Goal: Task Accomplishment & Management: Complete application form

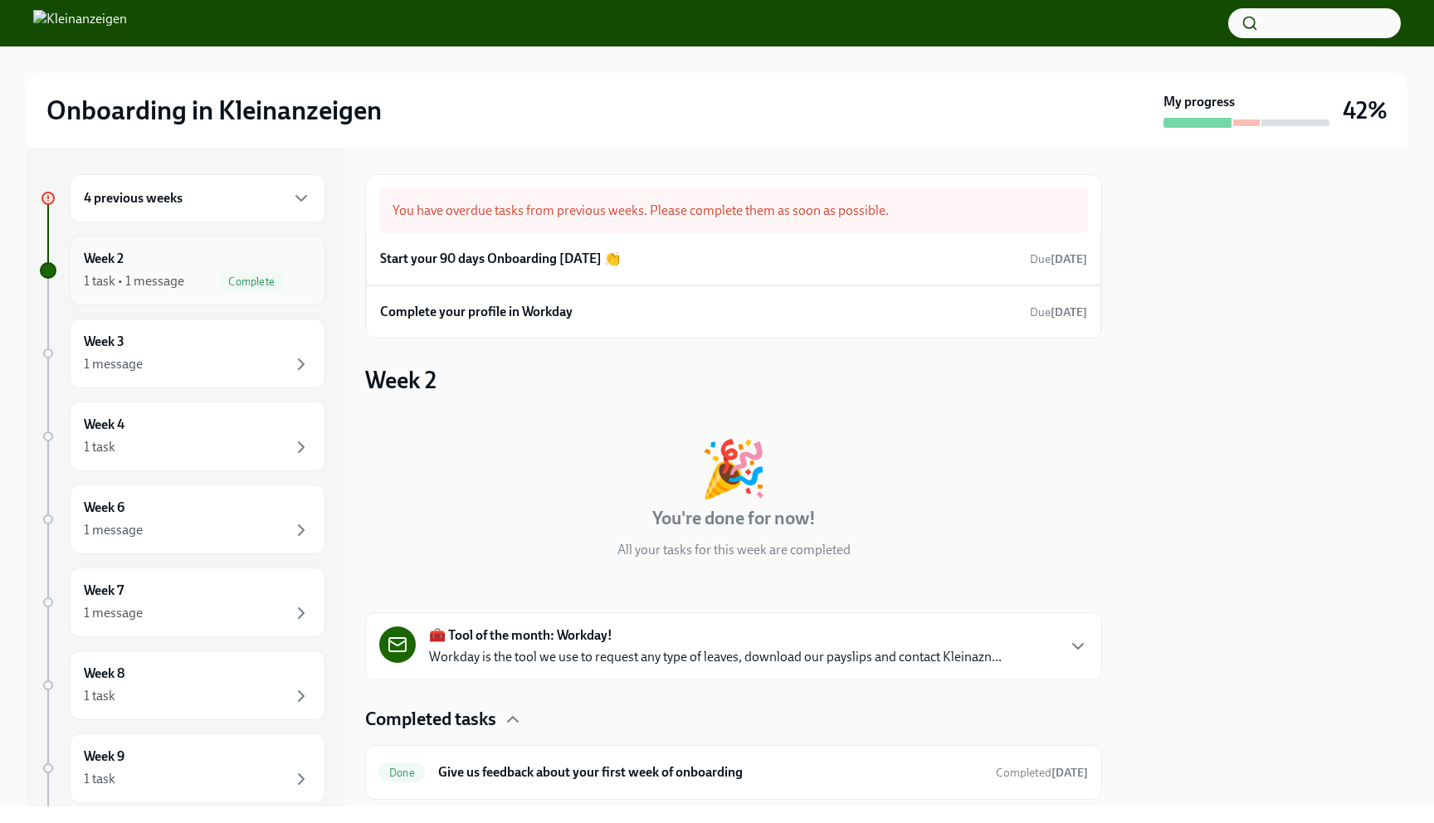
click at [162, 281] on div "1 task • 1 message" at bounding box center [134, 281] width 100 height 18
click at [154, 359] on div "1 message" at bounding box center [197, 364] width 227 height 20
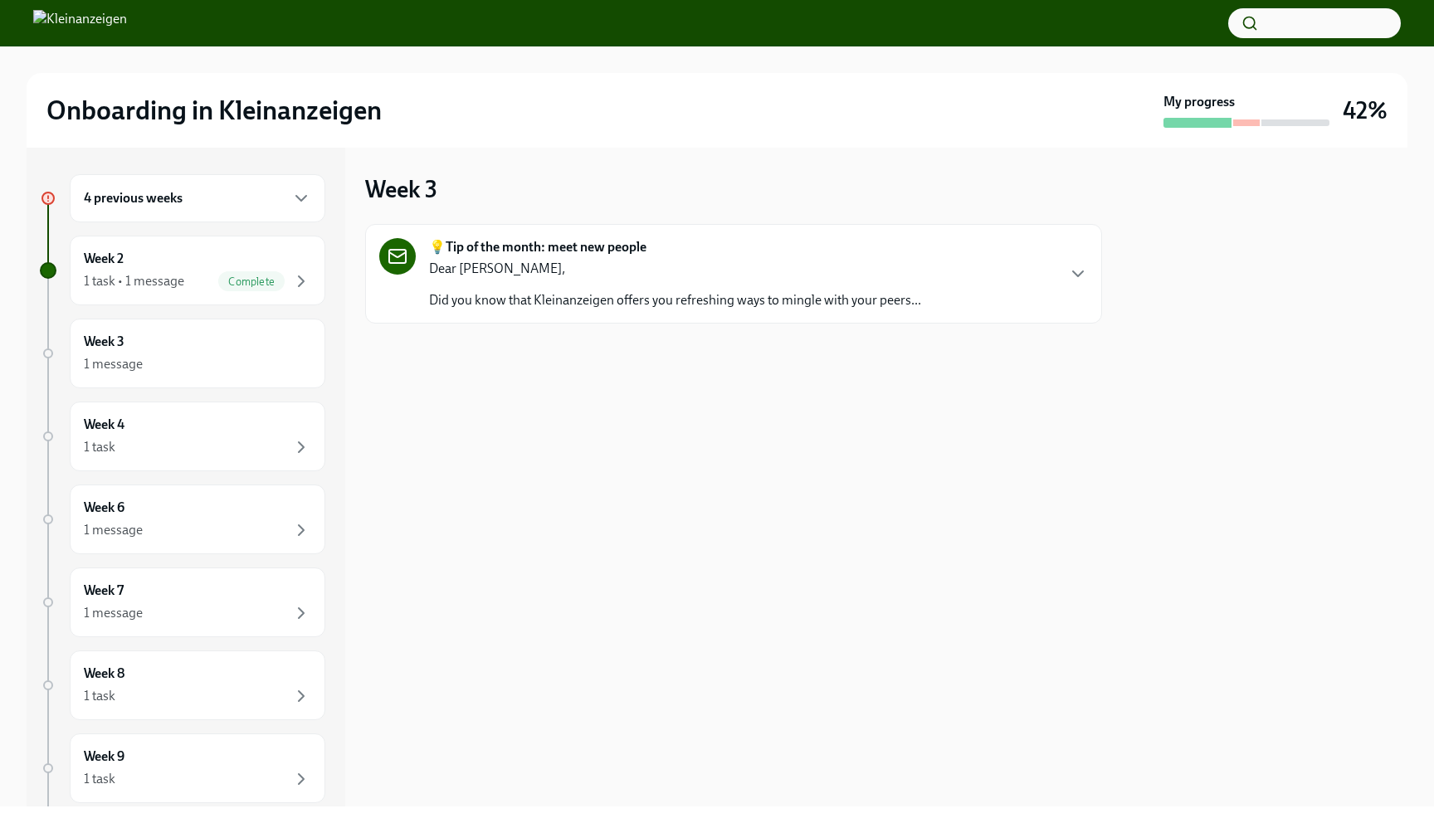
click at [559, 289] on div "Dear Swadesh, Did you know that Kleinanzeigen offers you refreshing ways to min…" at bounding box center [675, 285] width 492 height 50
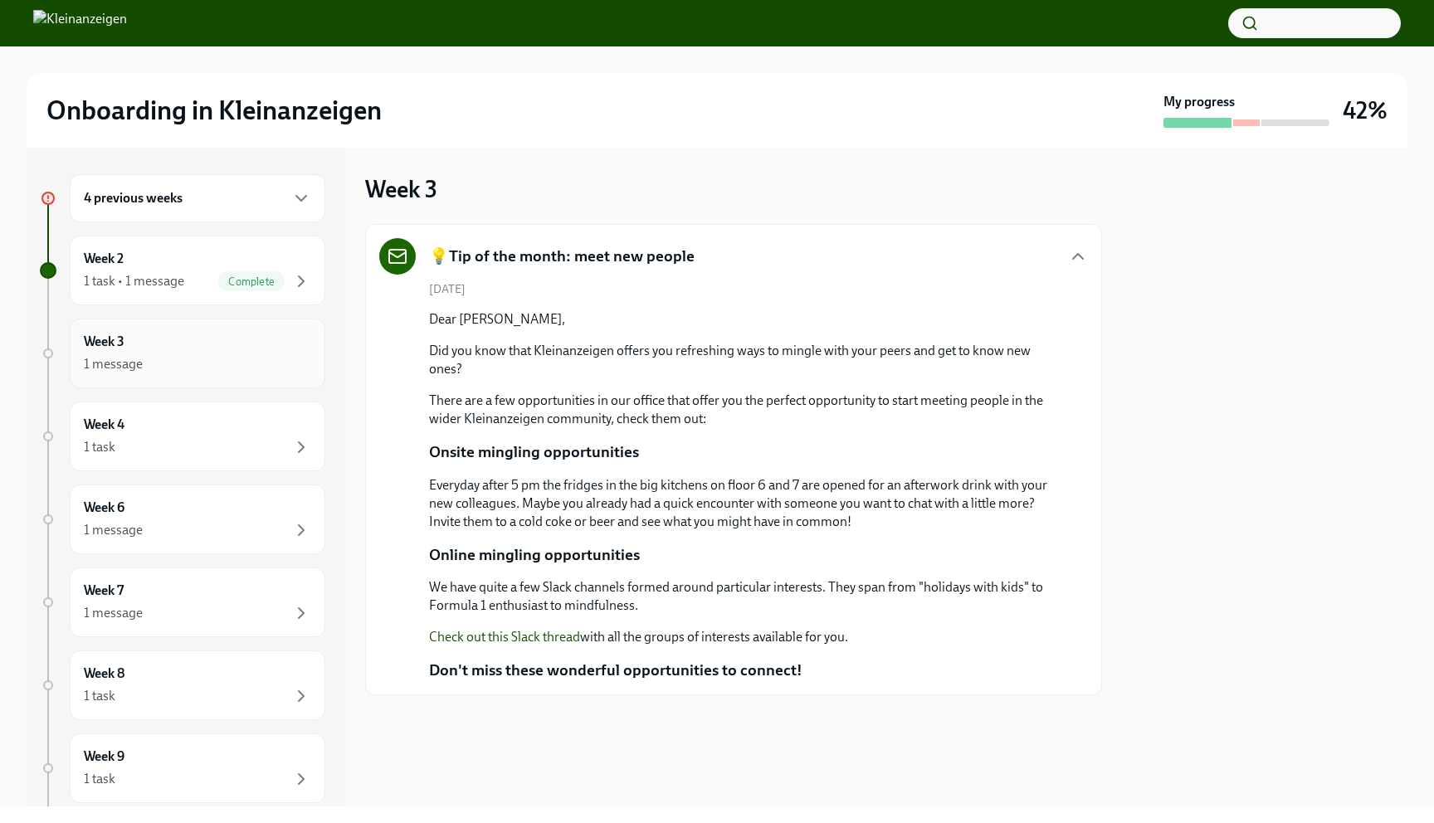
click at [177, 373] on div "1 message" at bounding box center [197, 364] width 227 height 20
click at [182, 422] on div "Week 4 1 task" at bounding box center [197, 437] width 227 height 42
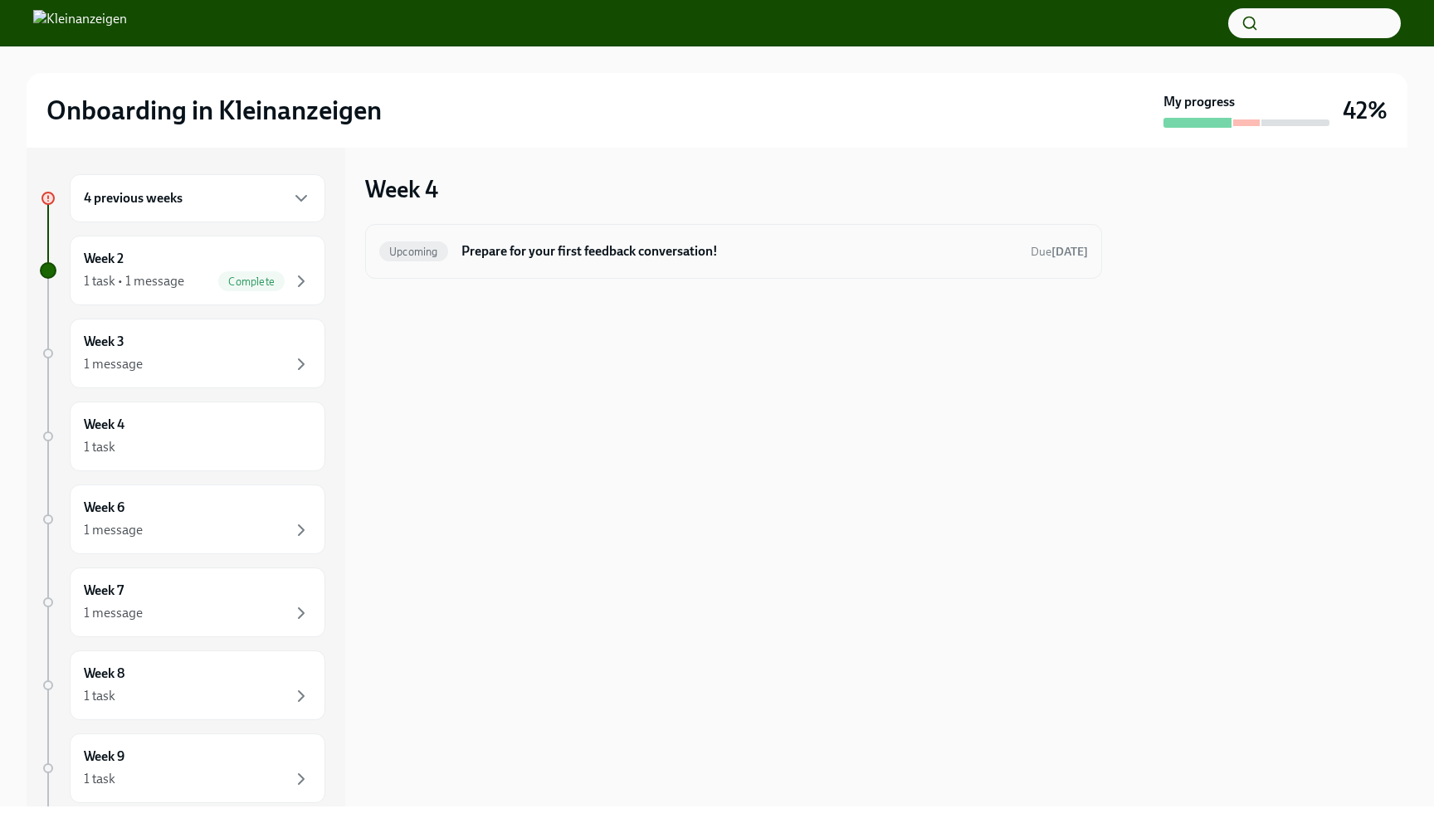
click at [696, 260] on h6 "Prepare for your first feedback conversation!" at bounding box center [740, 251] width 556 height 18
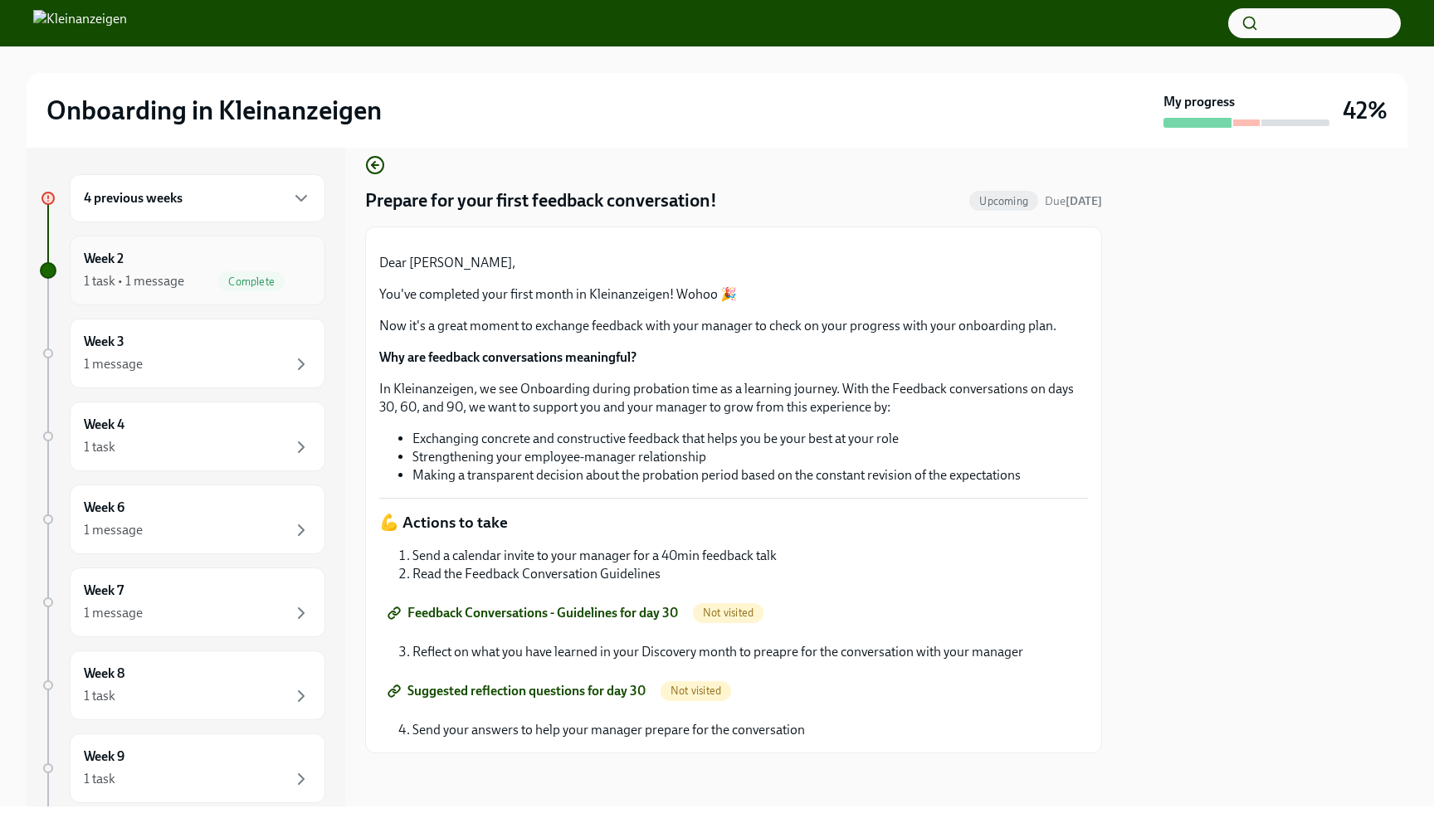
click at [194, 285] on div "1 task • 1 message Complete" at bounding box center [197, 281] width 227 height 20
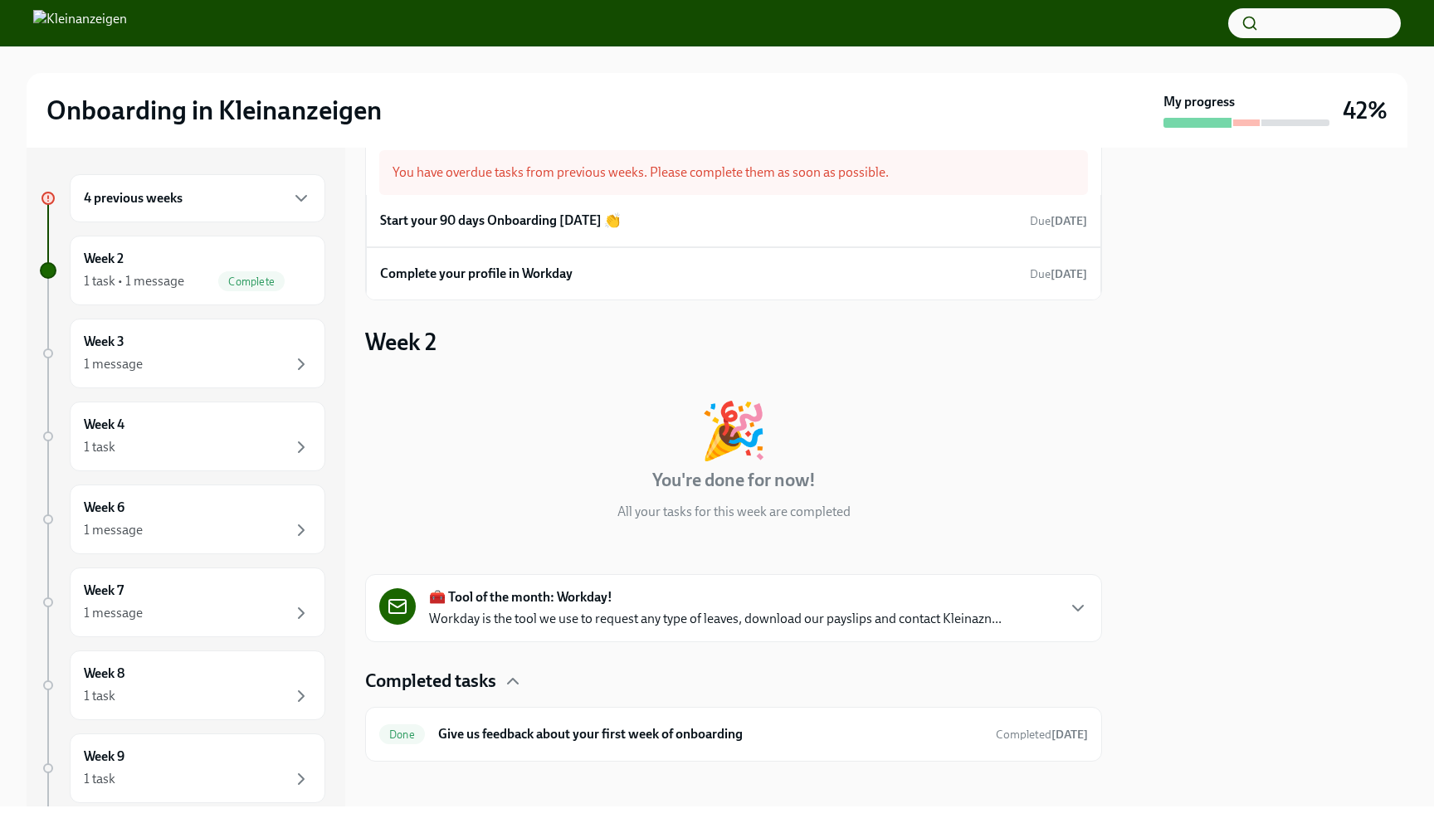
scroll to position [46, 0]
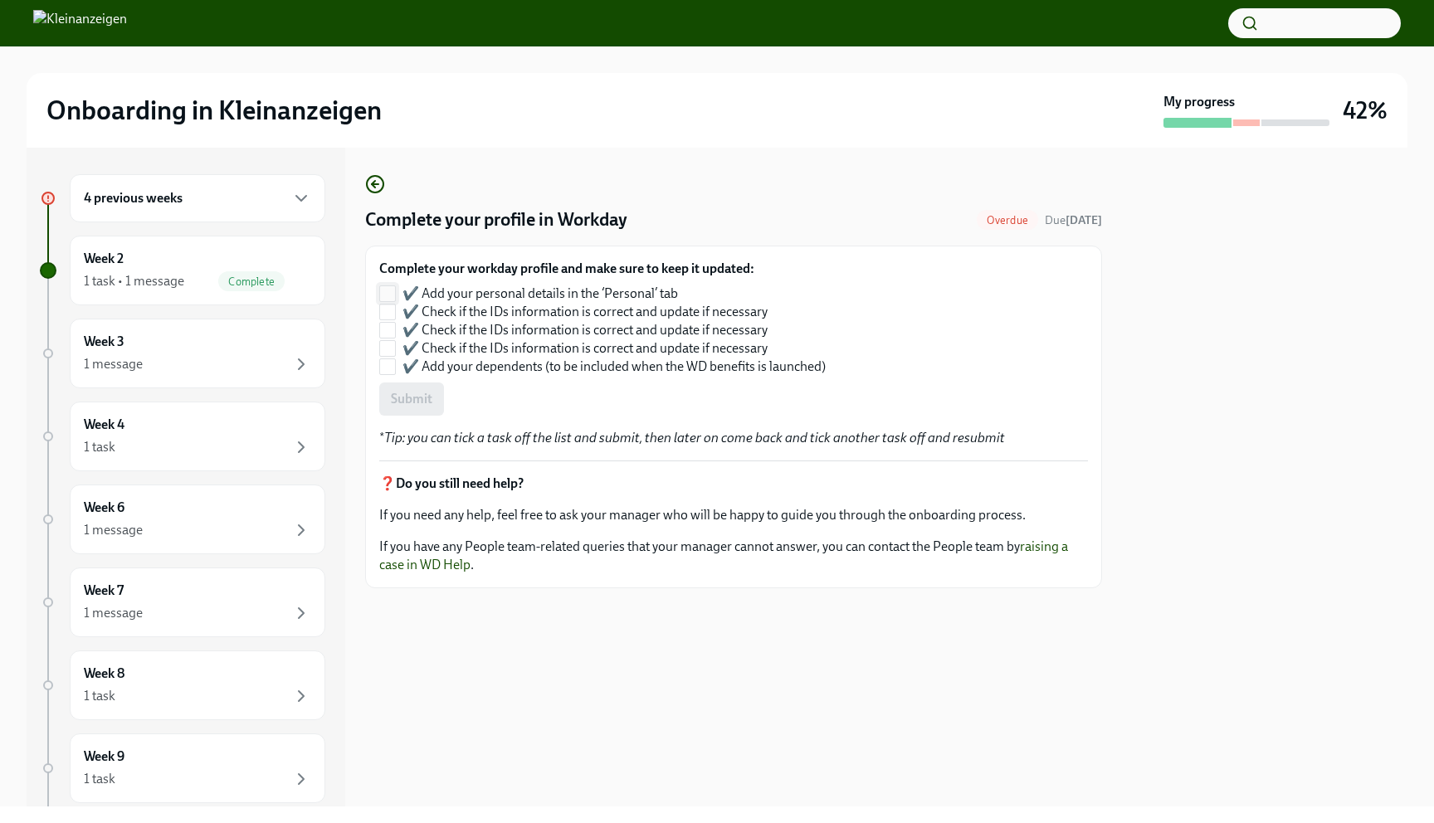
click at [393, 293] on input "✔️ Add your personal details in the ‘Personal’ tab" at bounding box center [387, 293] width 15 height 15
checkbox input "true"
click at [393, 310] on input "✔️ Check if the IDs information is correct and update if necessary" at bounding box center [387, 312] width 15 height 15
checkbox input "true"
click at [391, 330] on input "✔️ Check if the IDs information is correct and update if necessary" at bounding box center [387, 330] width 15 height 15
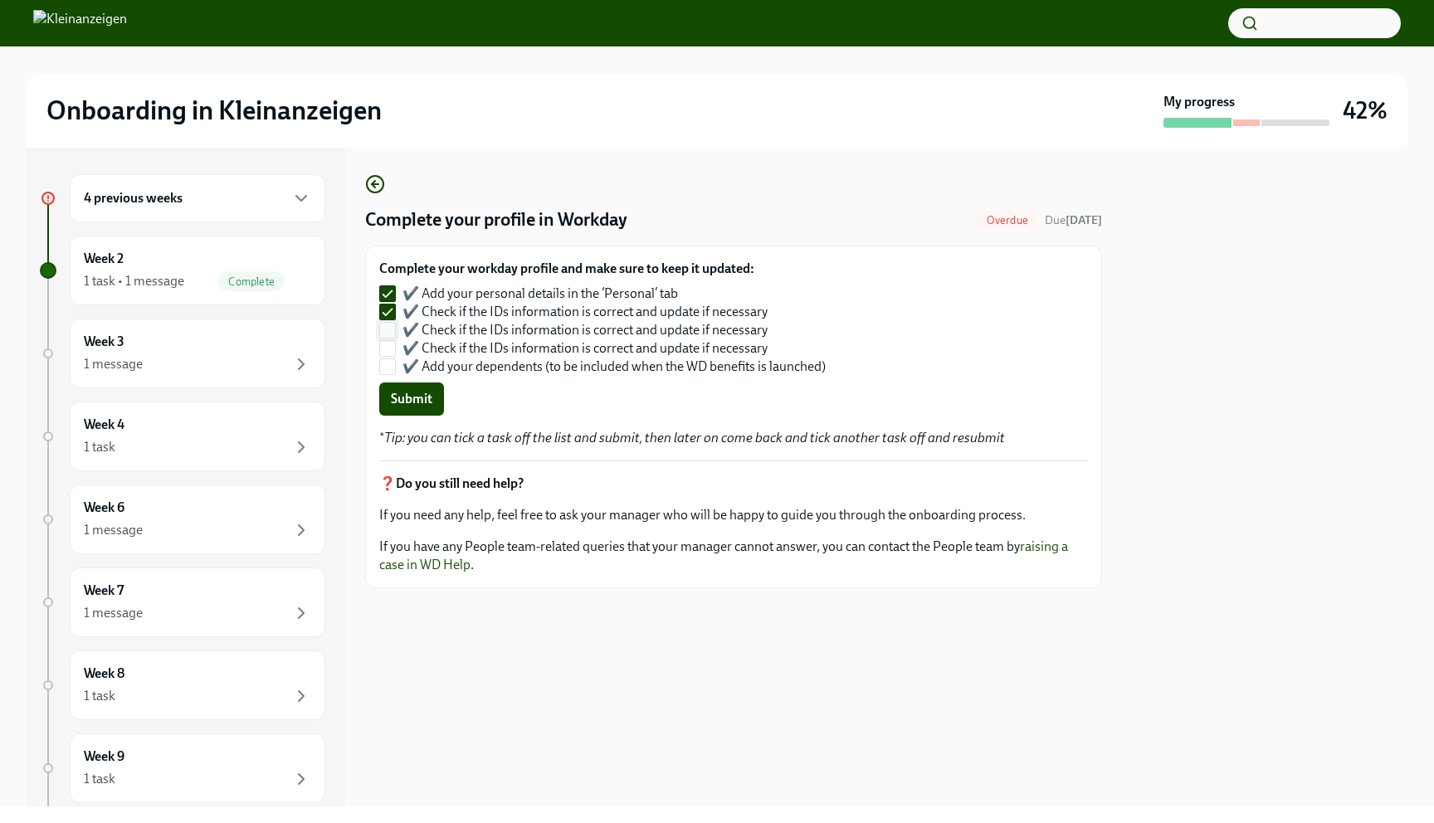
checkbox input "true"
click at [388, 343] on input "✔️ Check if the IDs information is correct and update if necessary" at bounding box center [387, 348] width 15 height 15
checkbox input "true"
click at [390, 361] on input "✔️ Add your dependents (to be included when the WD benefits is launched)" at bounding box center [387, 366] width 15 height 15
checkbox input "true"
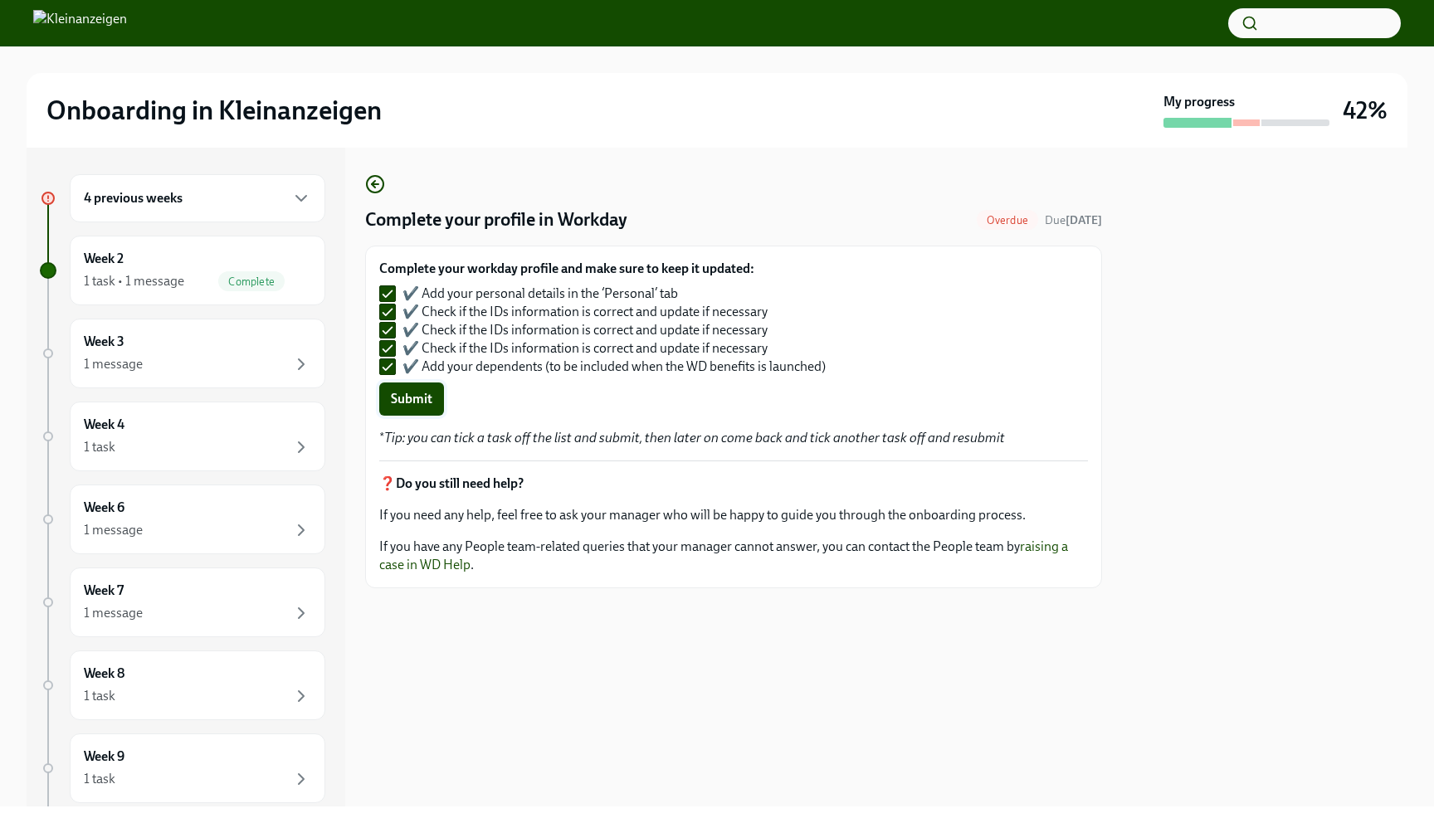
click at [410, 398] on span "Submit" at bounding box center [412, 399] width 42 height 17
checkbox input "false"
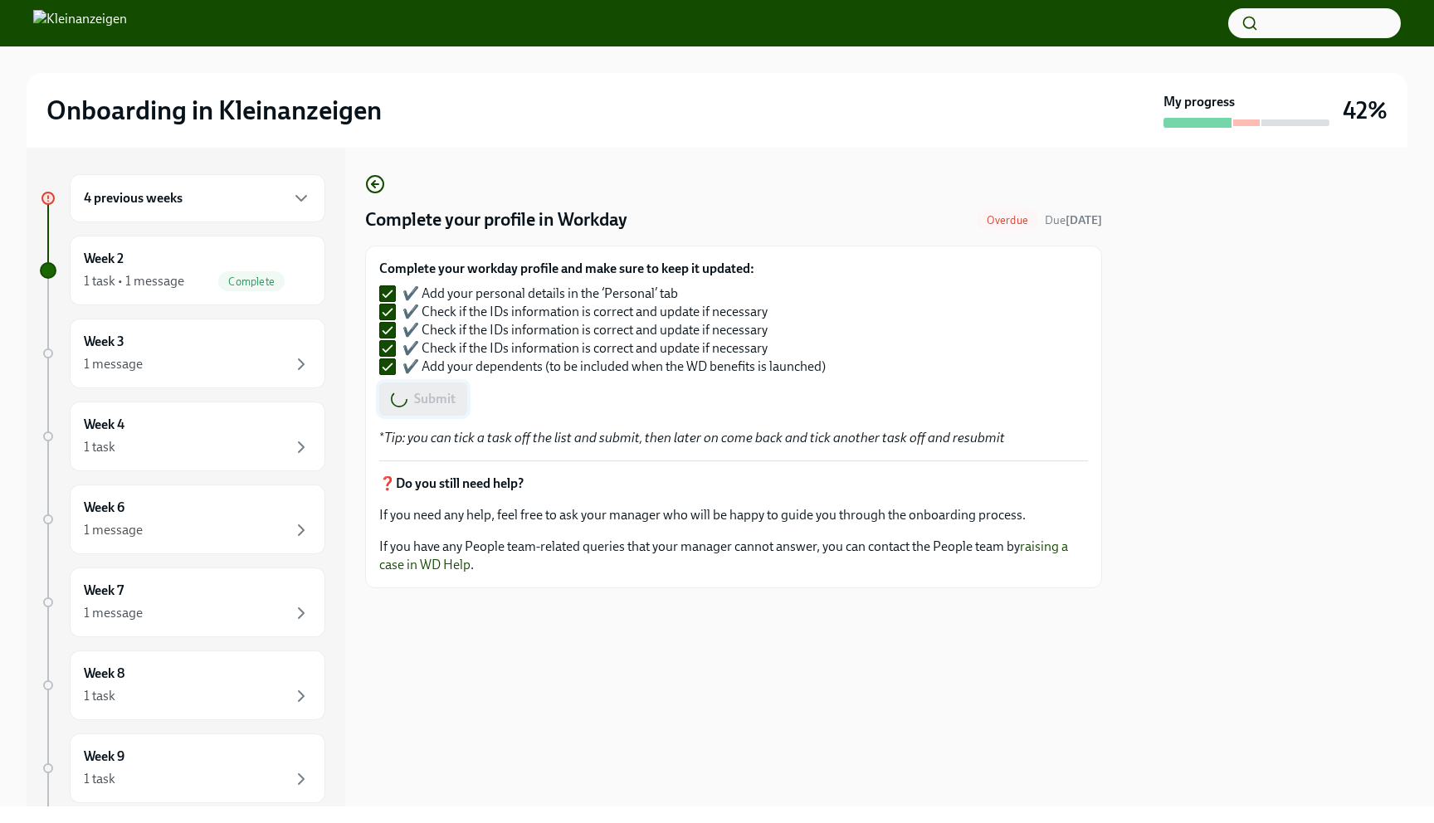
checkbox input "false"
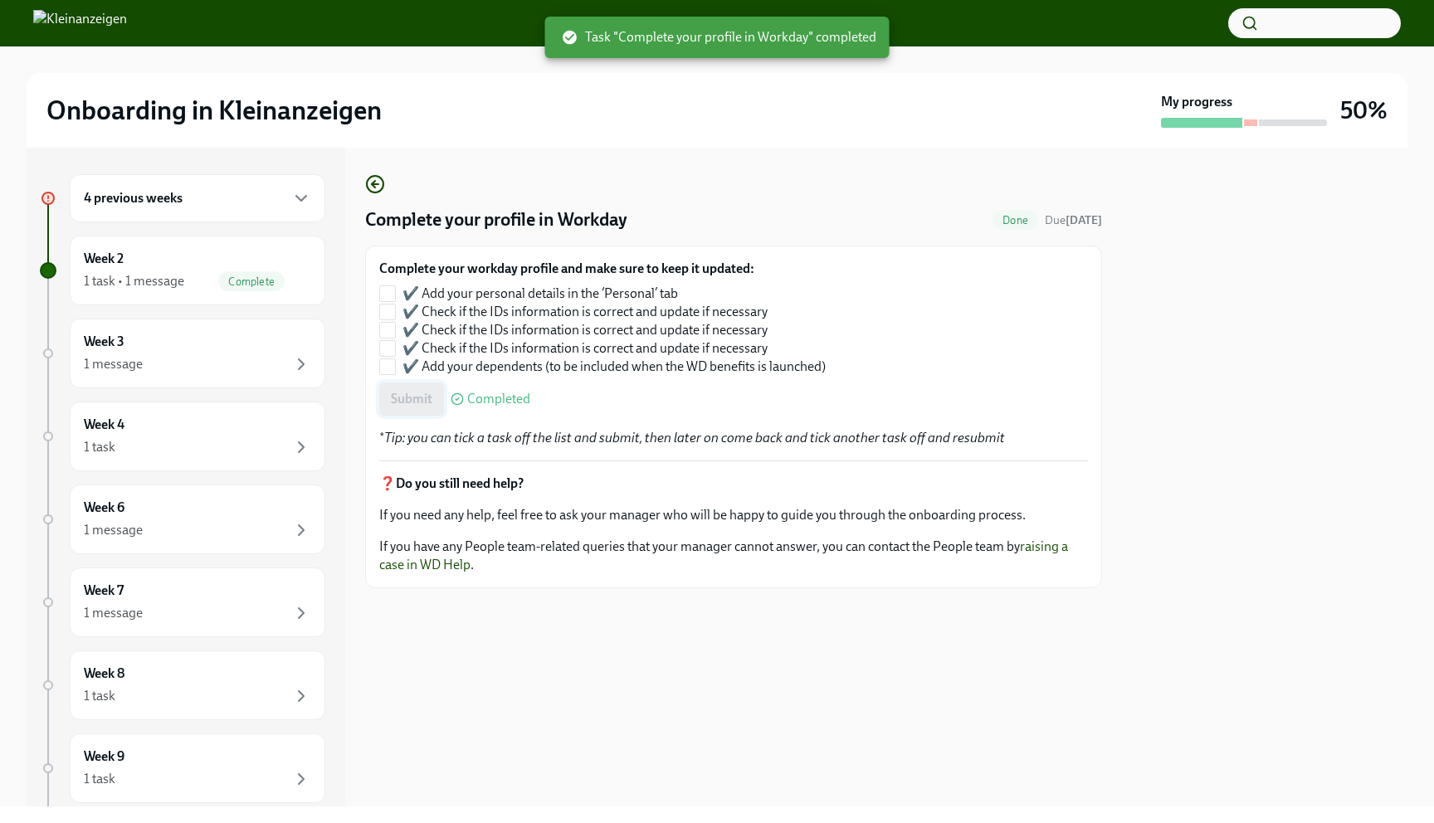
checkbox input "true"
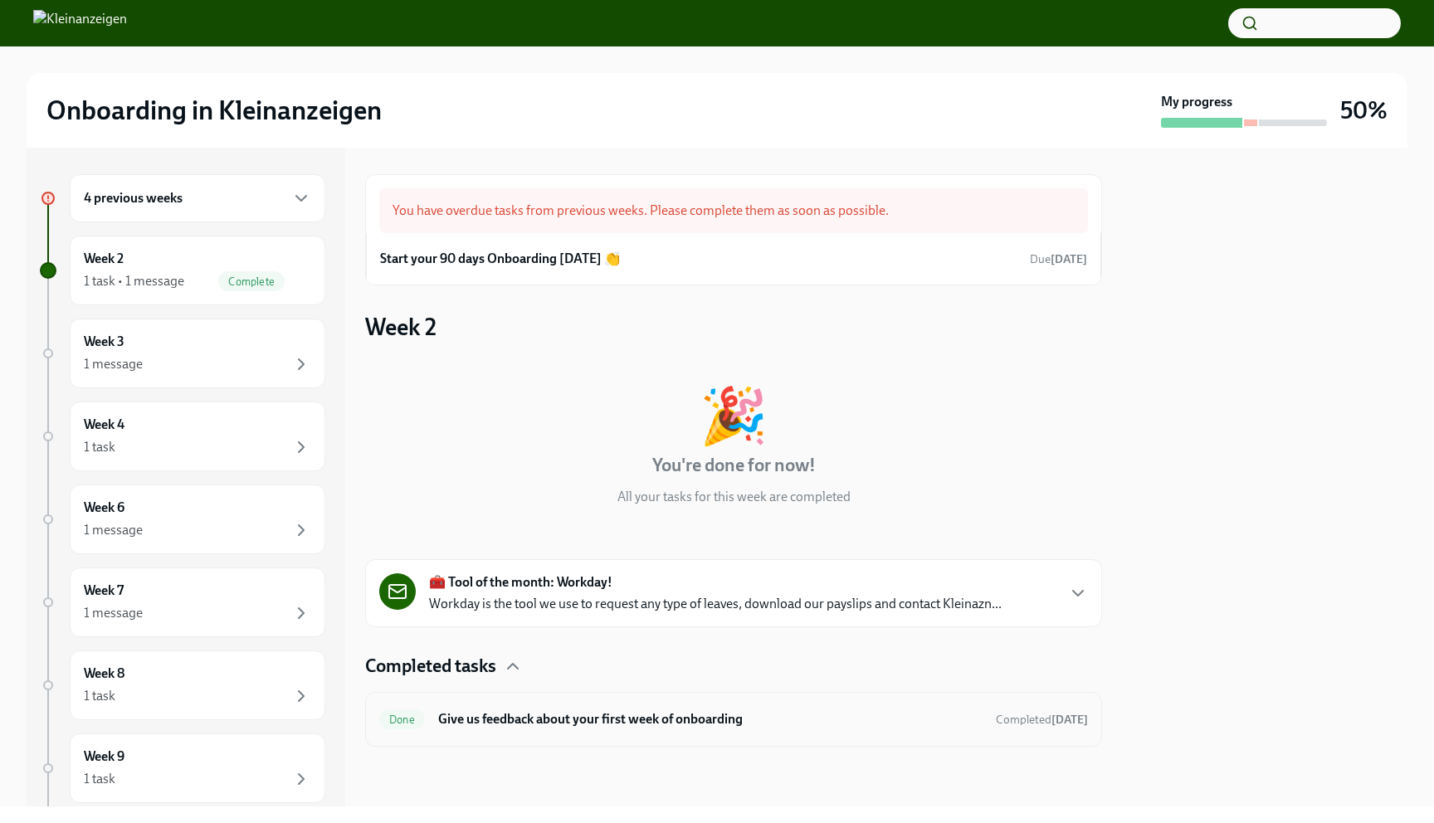
click at [644, 727] on h6 "Give us feedback about your first week of onboarding" at bounding box center [710, 720] width 545 height 18
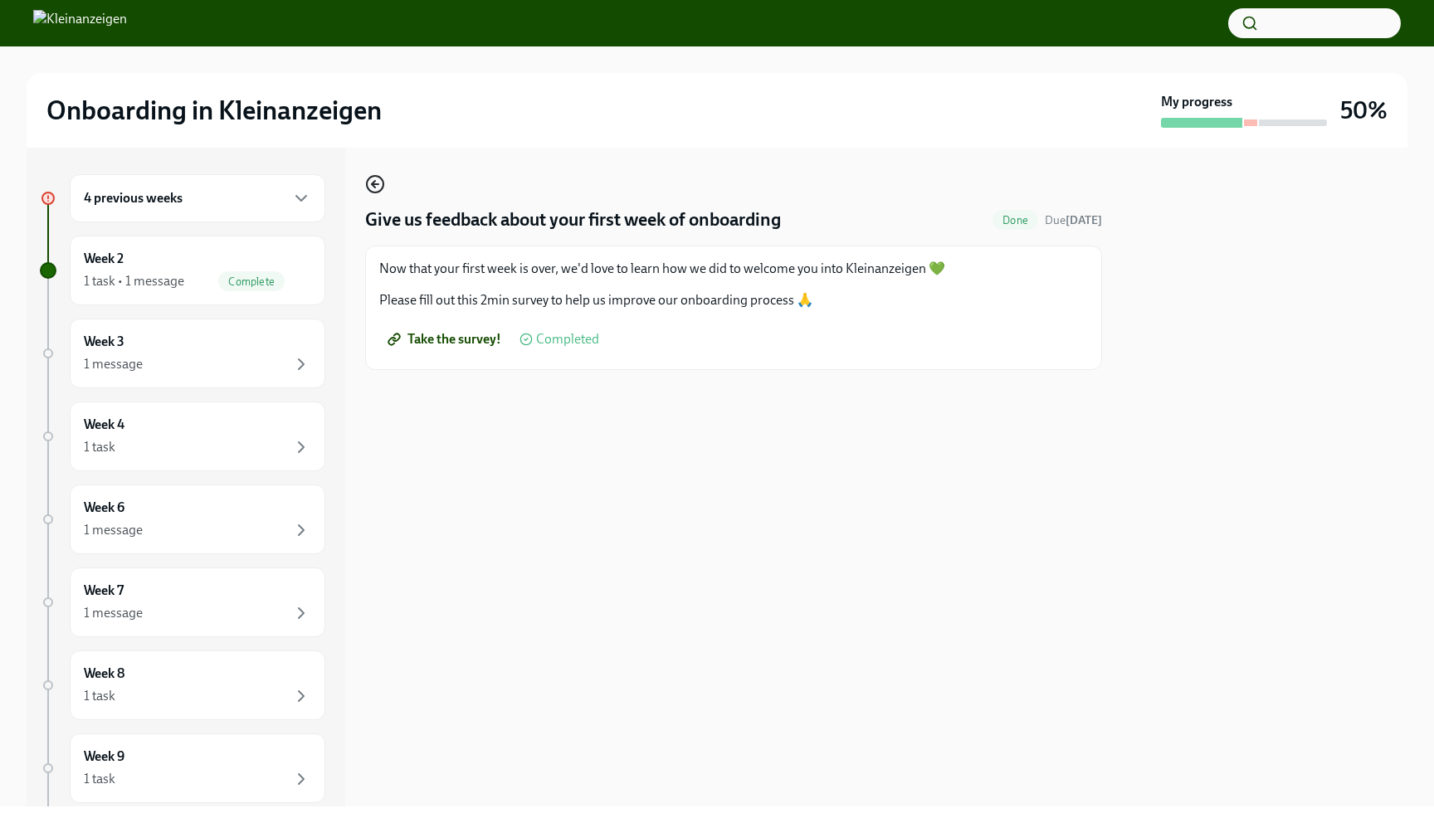
click at [368, 183] on circle "button" at bounding box center [375, 184] width 17 height 17
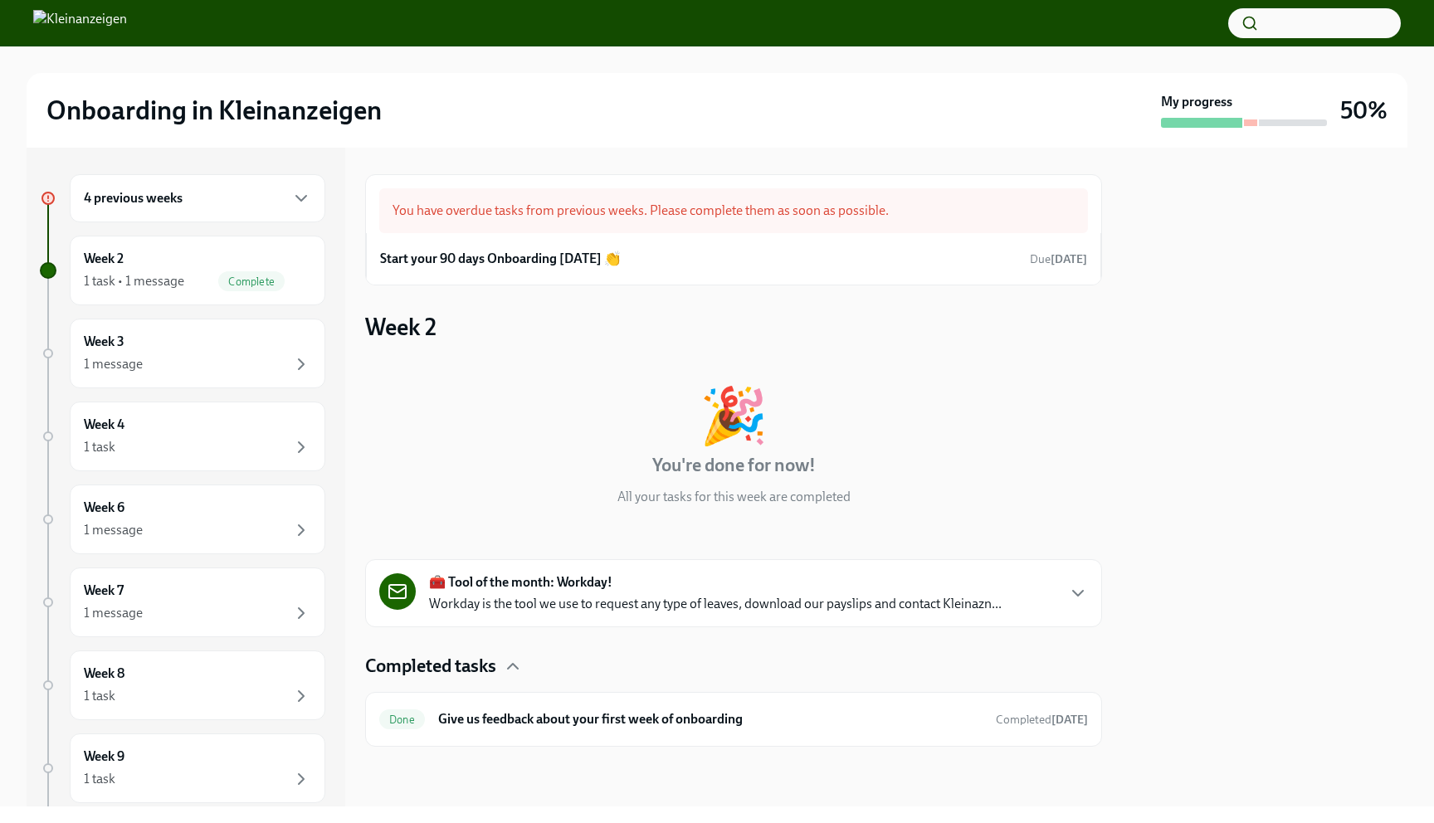
click at [735, 585] on div "🧰 Tool of the month: Workday! Workday is the tool we use to request any type of…" at bounding box center [715, 594] width 573 height 40
